Goal: Information Seeking & Learning: Learn about a topic

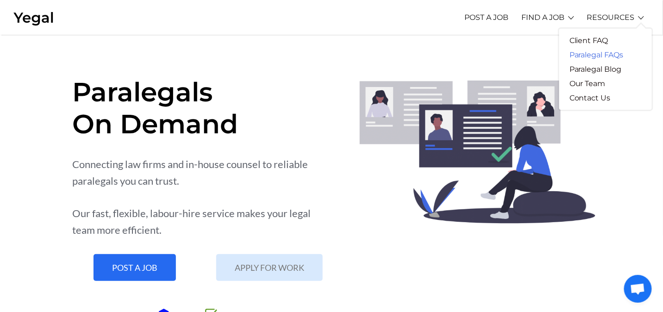
click at [593, 59] on link "Paralegal FAQs" at bounding box center [596, 55] width 75 height 14
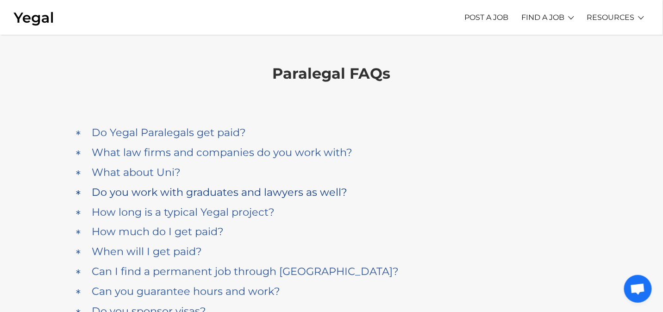
scroll to position [46, 0]
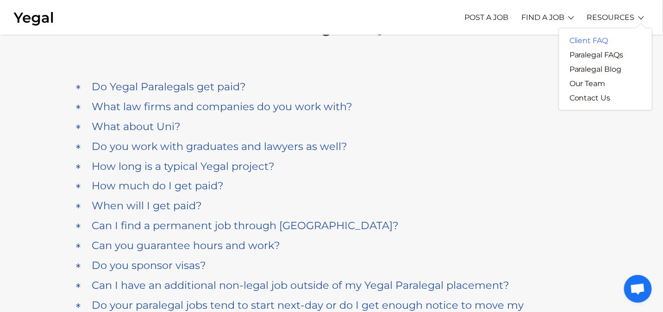
click at [593, 41] on link "Client FAQ" at bounding box center [588, 40] width 59 height 14
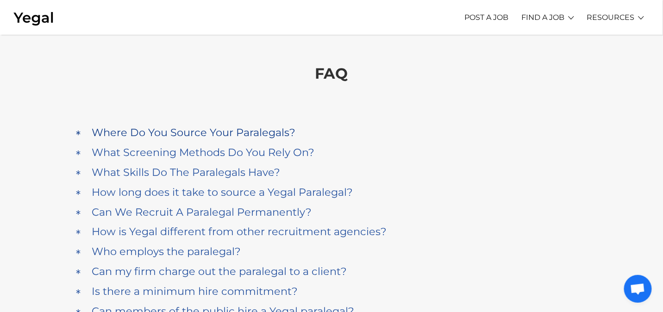
click at [258, 133] on h4 "Where Do You Source Your Paralegals?" at bounding box center [194, 132] width 204 height 12
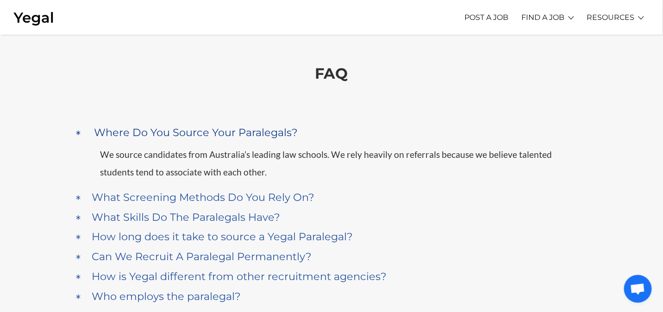
scroll to position [87, 0]
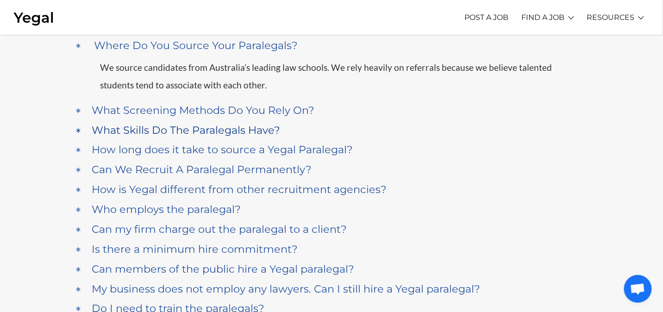
click at [241, 132] on h4 "What Skills Do The Paralegals Have?" at bounding box center [186, 130] width 188 height 12
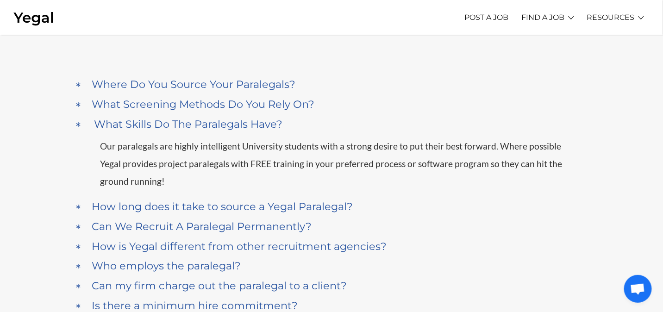
scroll to position [92, 0]
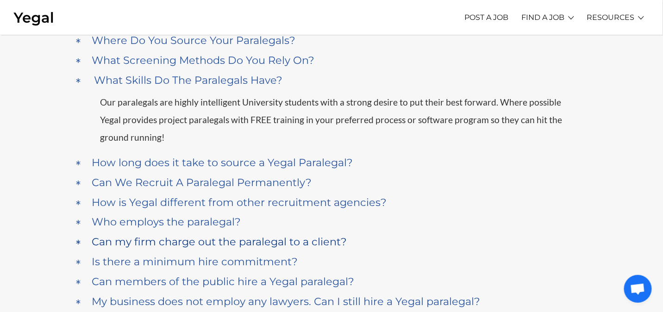
drag, startPoint x: 232, startPoint y: 180, endPoint x: 237, endPoint y: 178, distance: 5.9
click at [233, 180] on h4 "Can We Recruit A Paralegal Permanently?" at bounding box center [202, 182] width 220 height 12
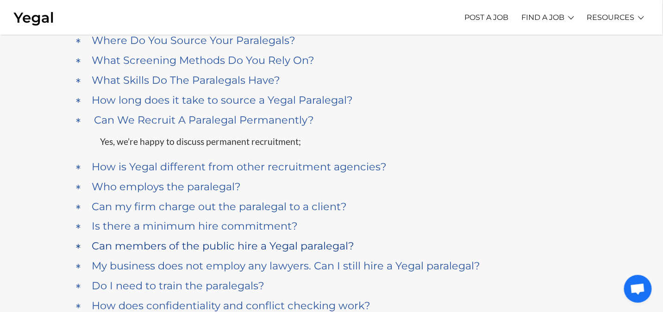
scroll to position [166, 0]
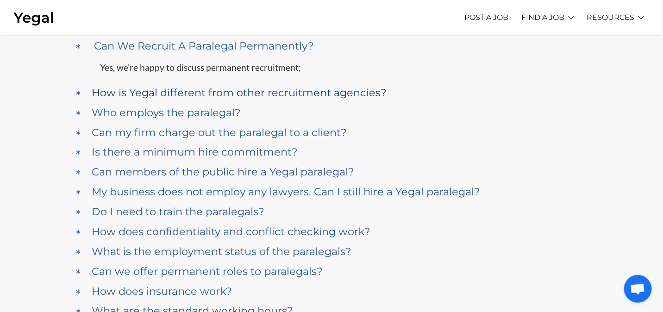
click at [245, 94] on h4 "How is Yegal different from other recruitment agencies?" at bounding box center [239, 93] width 295 height 12
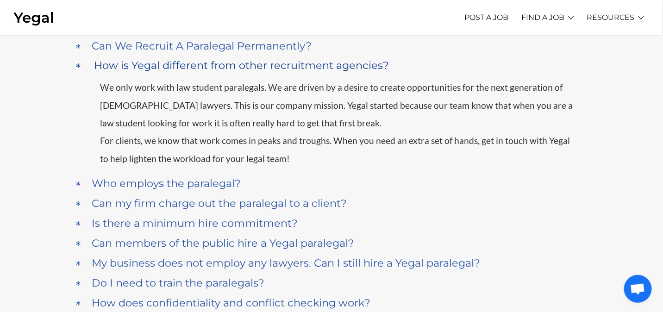
scroll to position [186, 0]
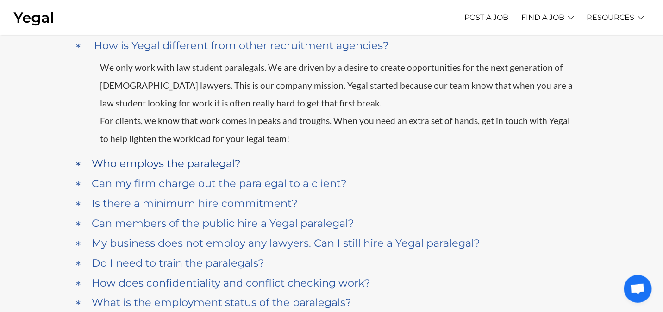
click at [190, 164] on h4 "Who employs the paralegal?" at bounding box center [166, 163] width 149 height 12
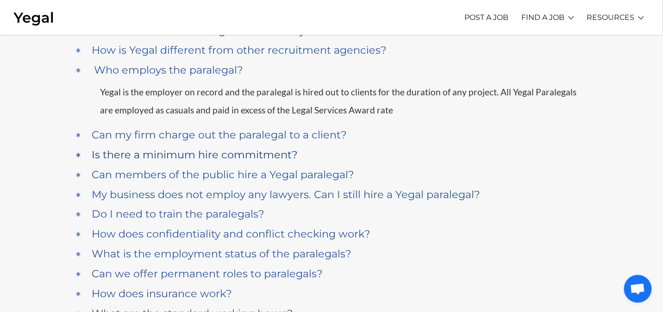
scroll to position [160, 0]
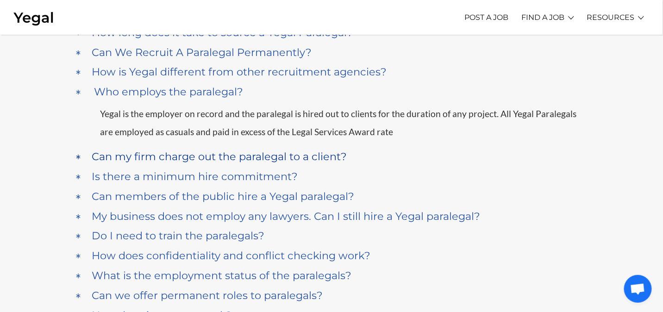
click at [222, 157] on h4 "Can my firm charge out the paralegal to a client?" at bounding box center [219, 156] width 255 height 12
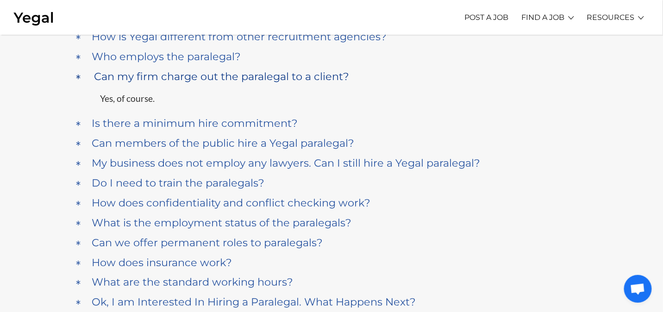
scroll to position [179, 0]
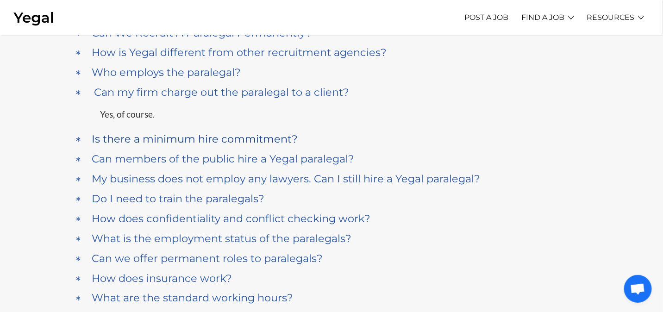
click at [225, 138] on h4 "Is there a minimum hire commitment?" at bounding box center [195, 139] width 206 height 12
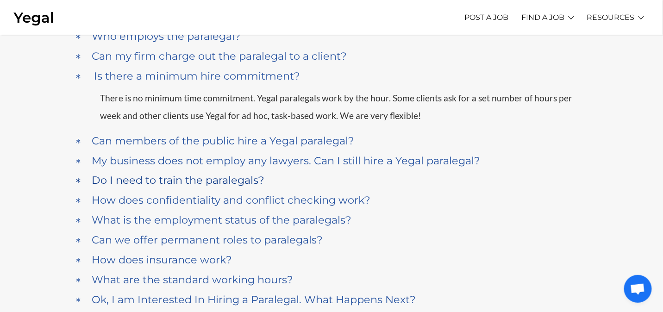
scroll to position [200, 0]
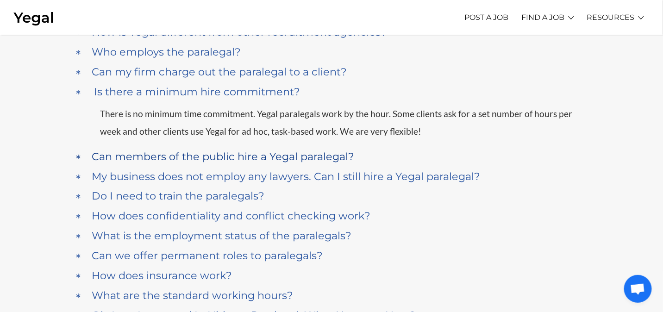
click at [226, 157] on h4 "Can members of the public hire a Yegal paralegal?" at bounding box center [223, 156] width 262 height 12
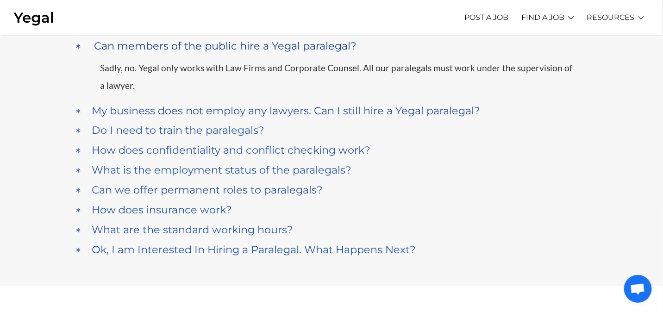
scroll to position [219, 0]
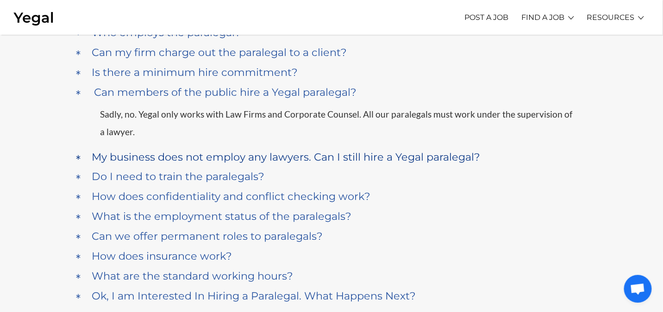
click at [342, 161] on h4 "My business does not employ any lawyers. Can I still hire a Yegal paralegal?" at bounding box center [286, 157] width 388 height 12
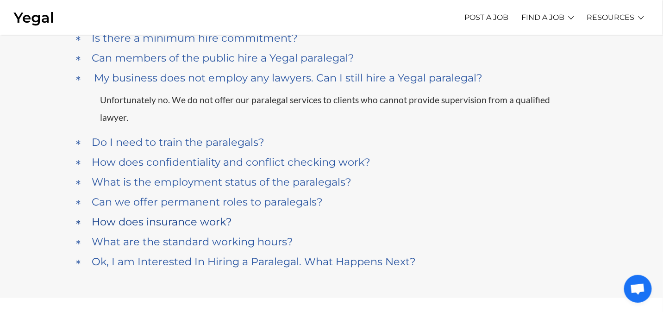
scroll to position [239, 0]
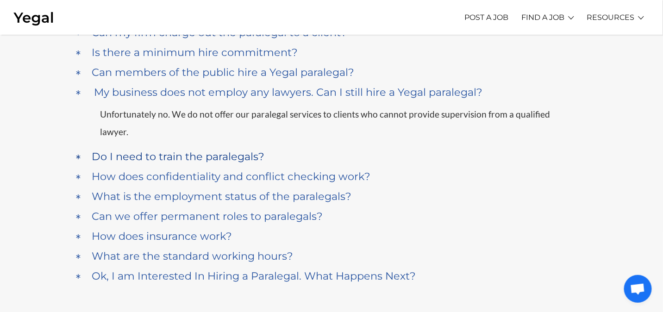
click at [200, 150] on h4 "Do I need to train the paralegals?" at bounding box center [178, 156] width 173 height 12
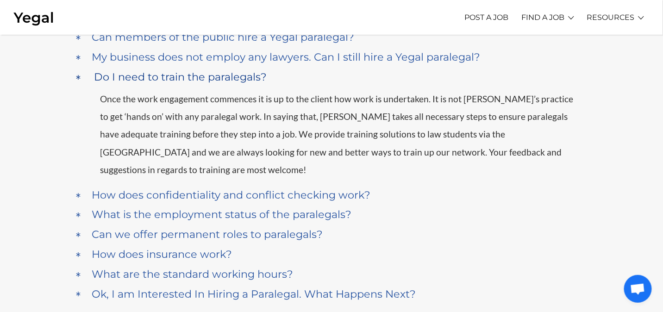
scroll to position [259, 0]
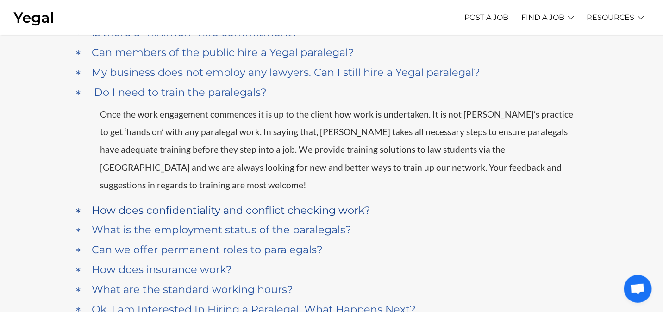
click at [193, 204] on h4 "How does confidentiality and conflict checking work?" at bounding box center [231, 210] width 279 height 12
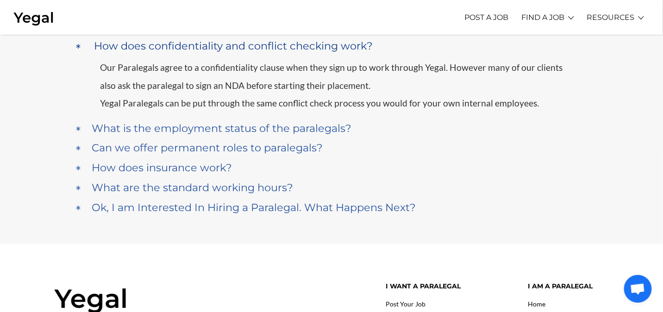
scroll to position [279, 0]
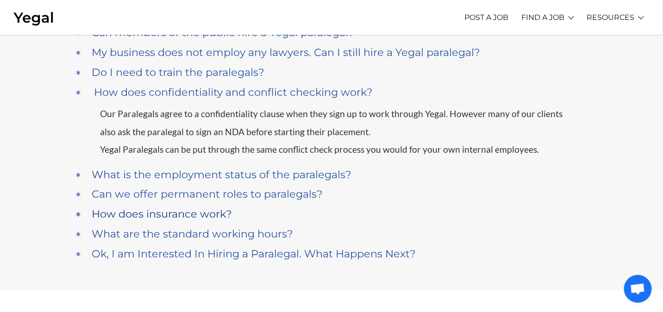
click at [187, 215] on h4 "How does insurance work?" at bounding box center [162, 214] width 140 height 12
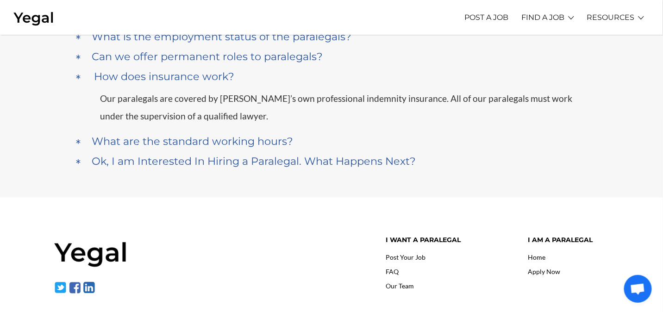
scroll to position [338, 0]
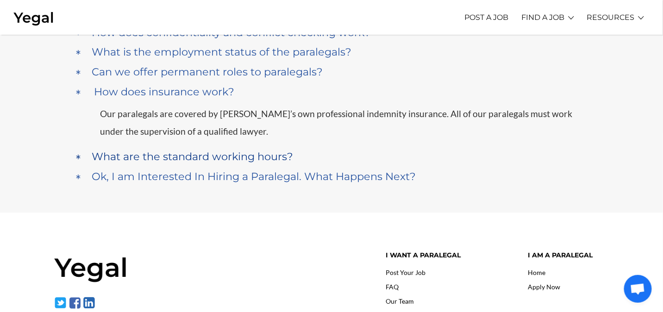
click at [193, 157] on h4 "What are the standard working hours?" at bounding box center [192, 156] width 201 height 12
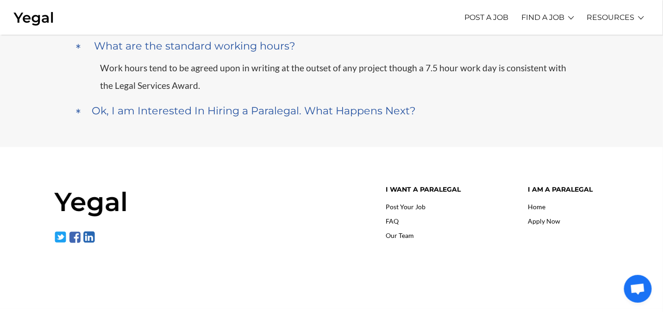
scroll to position [358, 0]
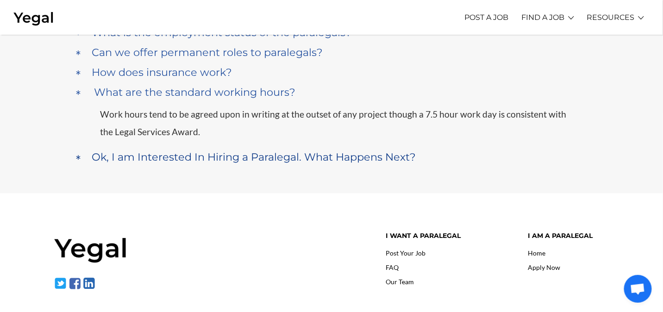
click at [206, 157] on h4 "Ok, I am Interested In Hiring a Paralegal. What Happens Next?" at bounding box center [254, 157] width 324 height 12
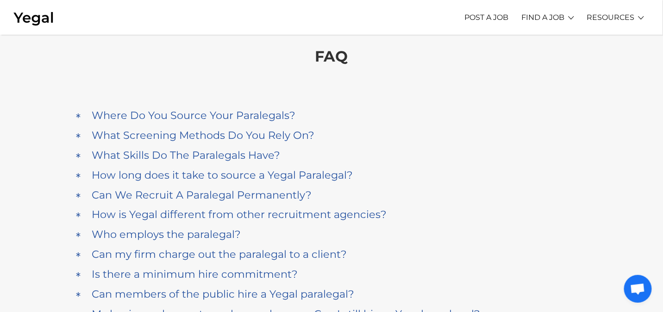
scroll to position [0, 0]
